Goal: Task Accomplishment & Management: Complete application form

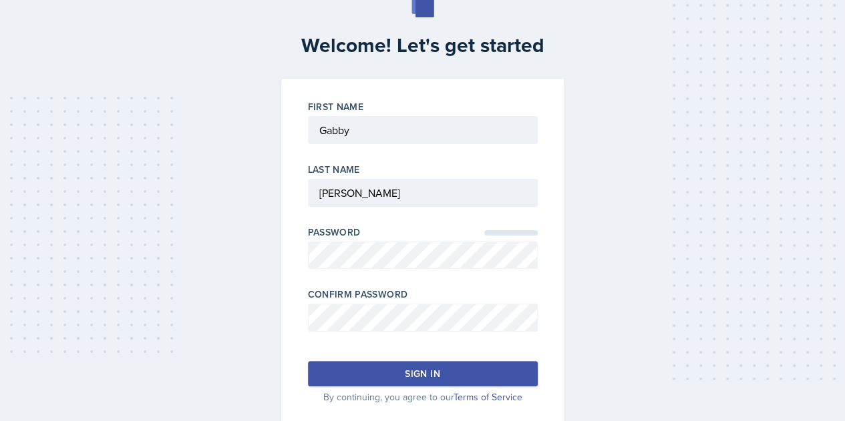
scroll to position [67, 0]
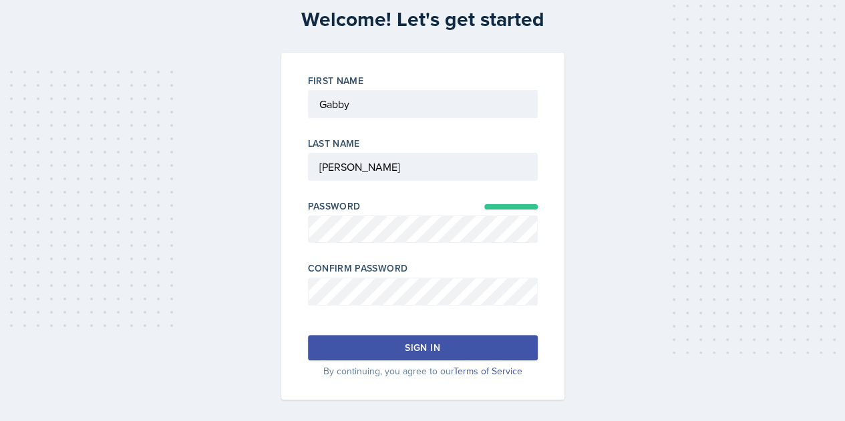
click at [375, 343] on button "Sign in" at bounding box center [423, 347] width 230 height 25
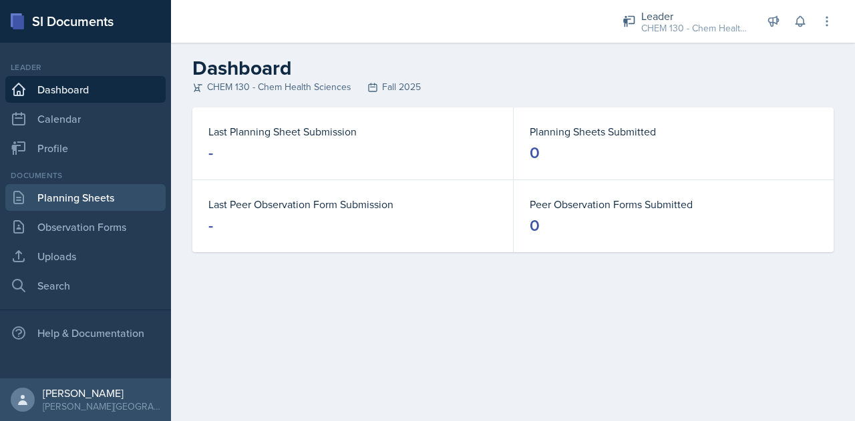
click at [49, 185] on link "Planning Sheets" at bounding box center [85, 197] width 160 height 27
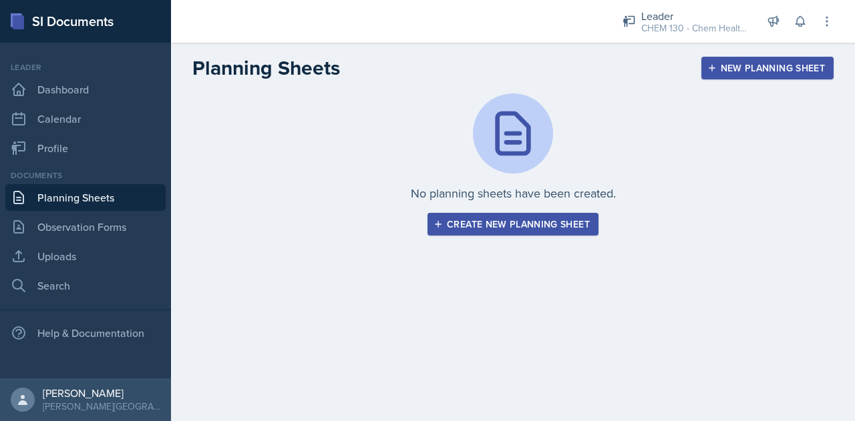
click at [529, 219] on div "Create new planning sheet" at bounding box center [513, 224] width 154 height 11
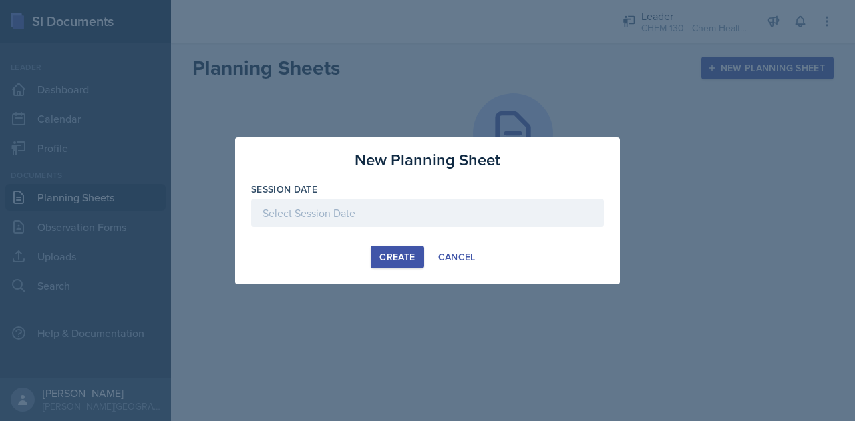
click at [408, 221] on div at bounding box center [427, 213] width 353 height 28
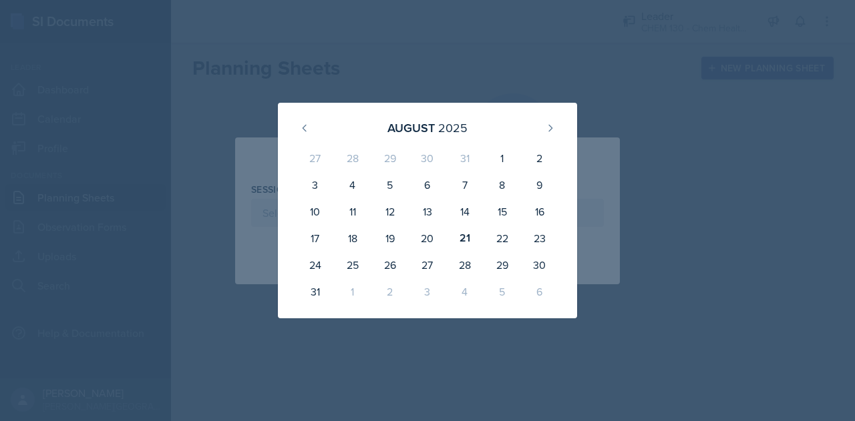
click at [393, 287] on div "2" at bounding box center [389, 291] width 37 height 27
click at [391, 294] on div "2" at bounding box center [389, 291] width 37 height 27
click at [550, 130] on icon at bounding box center [550, 128] width 3 height 6
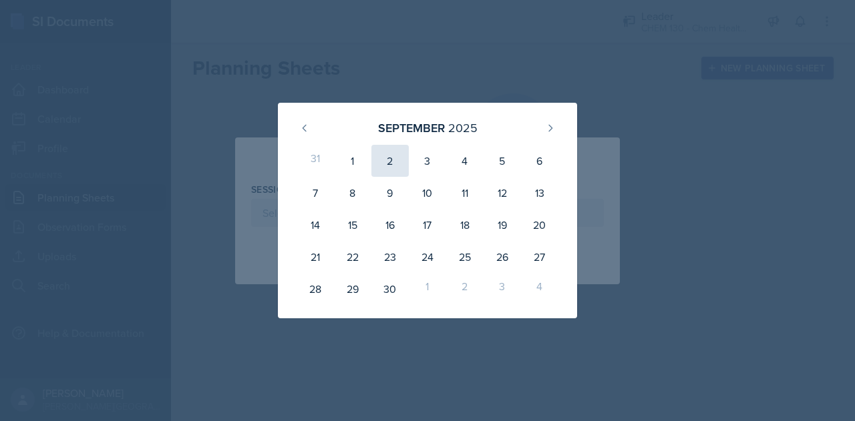
click at [396, 158] on div "2" at bounding box center [389, 161] width 37 height 32
type input "[DATE]"
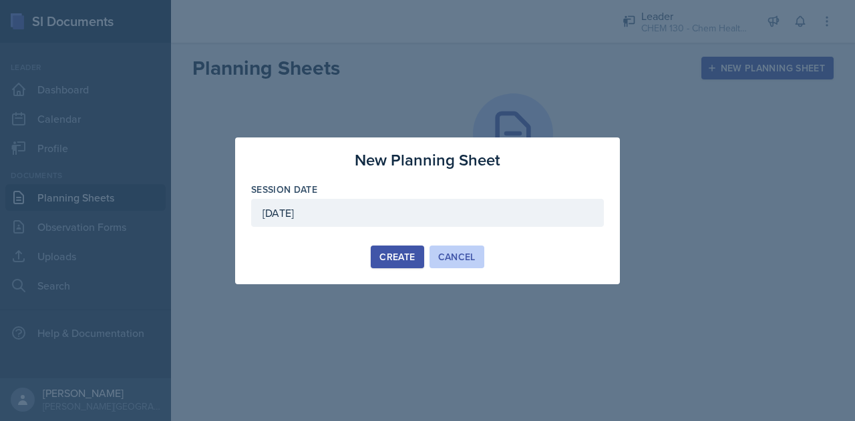
click at [455, 257] on div "Cancel" at bounding box center [456, 257] width 37 height 11
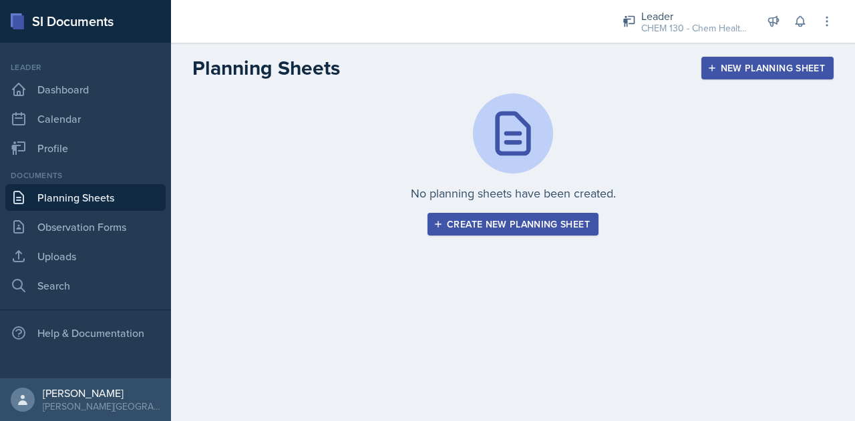
click at [480, 232] on button "Create new planning sheet" at bounding box center [512, 224] width 171 height 23
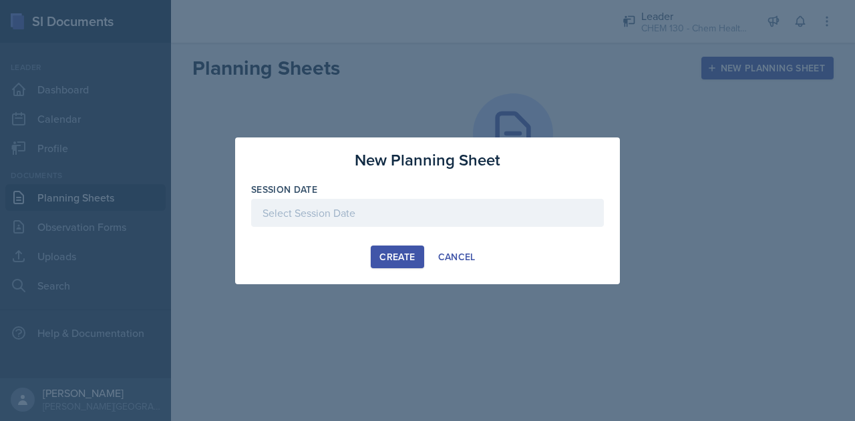
click at [369, 228] on div at bounding box center [427, 233] width 353 height 13
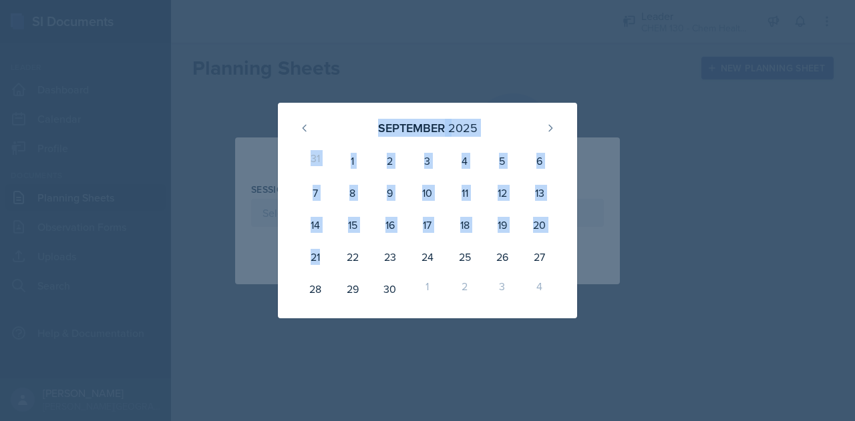
drag, startPoint x: 324, startPoint y: 255, endPoint x: 290, endPoint y: 58, distance: 199.9
click at [290, 58] on div "[DATE] 31 1 2 3 4 5 6 7 8 9 10 11 12 13 14 15 16 17 18 19 20 21 22 23 24 25 26 …" at bounding box center [427, 210] width 855 height 421
click at [307, 124] on icon at bounding box center [304, 128] width 11 height 11
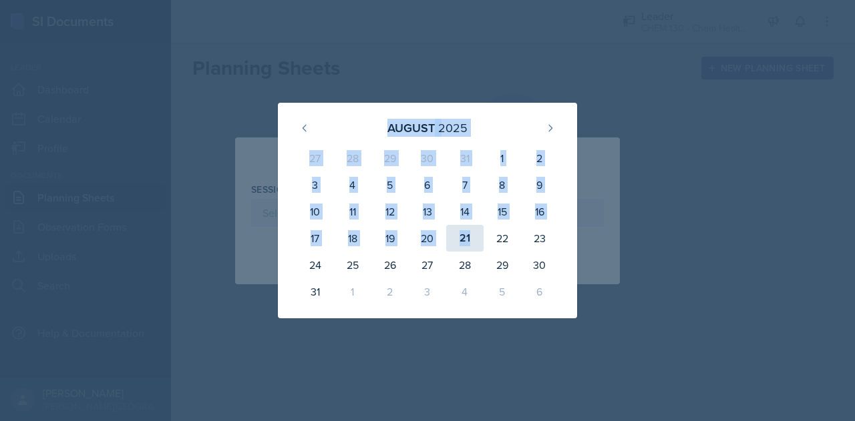
click at [463, 236] on div "21" at bounding box center [464, 238] width 37 height 27
type input "[DATE]"
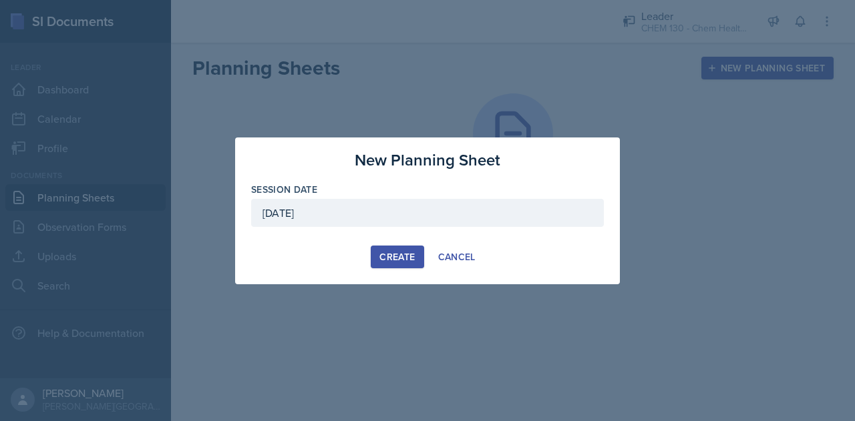
click at [405, 254] on div "Create" at bounding box center [396, 257] width 35 height 11
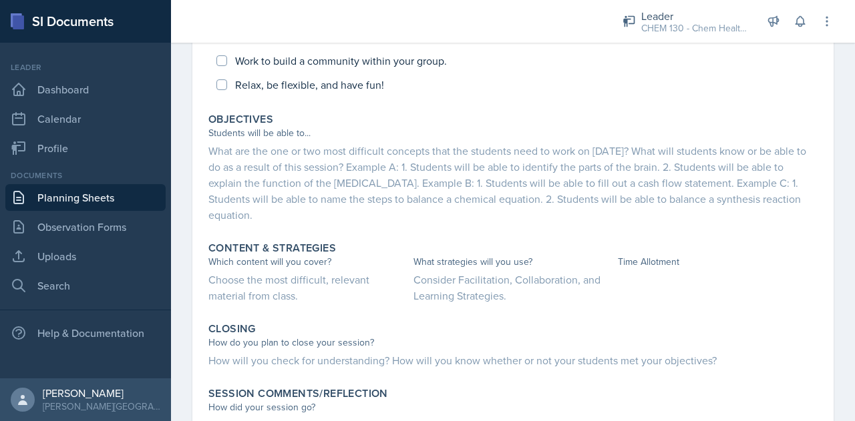
scroll to position [558, 0]
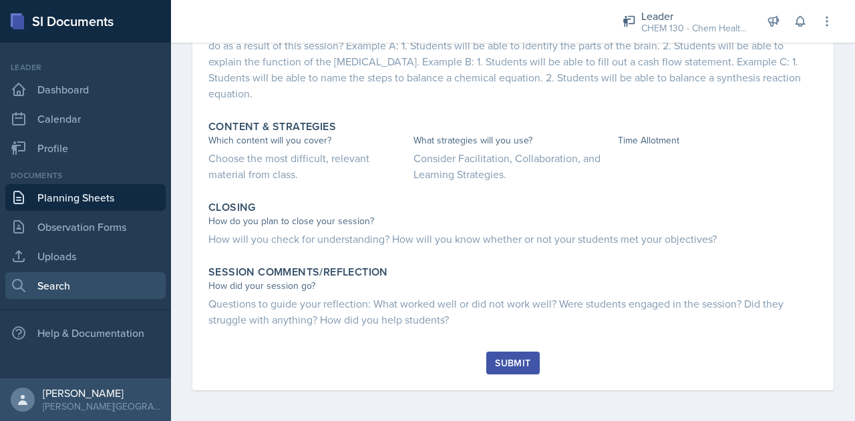
click at [43, 284] on link "Search" at bounding box center [85, 285] width 160 height 27
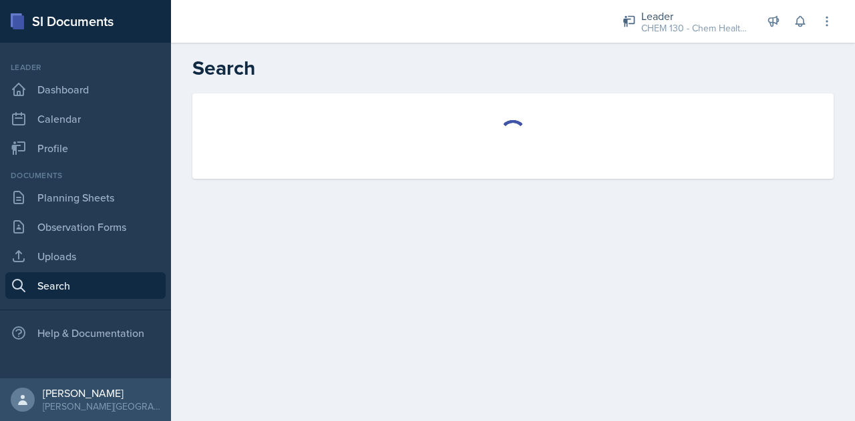
select select "all"
select select "1"
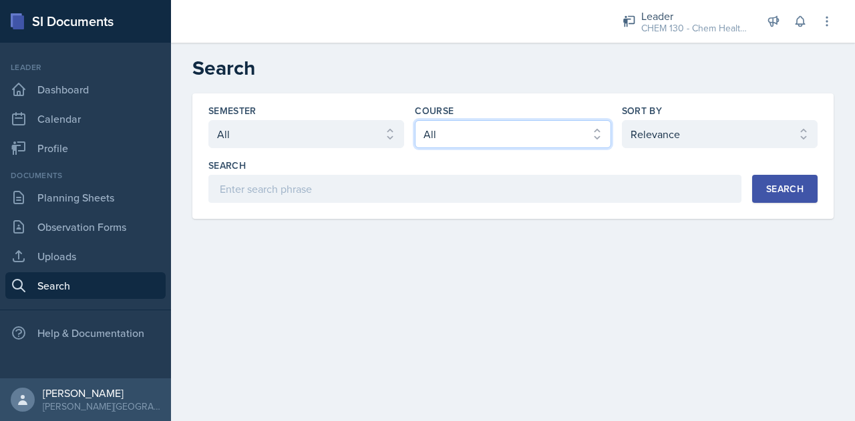
click at [465, 134] on select "Select course All ACCT 113 - Principles of Accounting I ACCT 213 - Intermediate…" at bounding box center [513, 134] width 196 height 28
click at [415, 120] on select "Select course All ACCT 113 - Principles of Accounting I ACCT 213 - Intermediate…" at bounding box center [513, 134] width 196 height 28
click at [770, 185] on div "Search" at bounding box center [784, 189] width 37 height 11
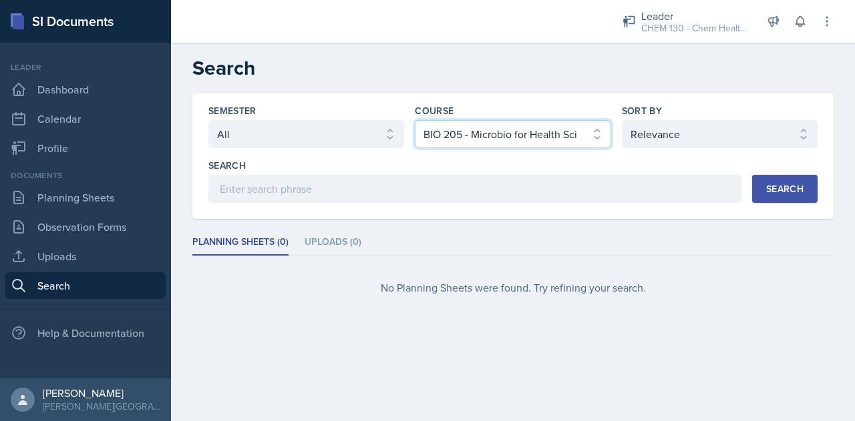
click at [546, 138] on select "Select course All ACCT 113 - Principles of Accounting I ACCT 213 - Intermediate…" at bounding box center [513, 134] width 196 height 28
select select "2289c624-a11f-4207-a588-a945a0860d25"
click at [415, 120] on select "Select course All ACCT 113 - Principles of Accounting I ACCT 213 - Intermediate…" at bounding box center [513, 134] width 196 height 28
click at [748, 192] on div "Search Search" at bounding box center [512, 181] width 609 height 44
click at [768, 190] on div "Search" at bounding box center [784, 189] width 37 height 11
